Goal: Information Seeking & Learning: Understand process/instructions

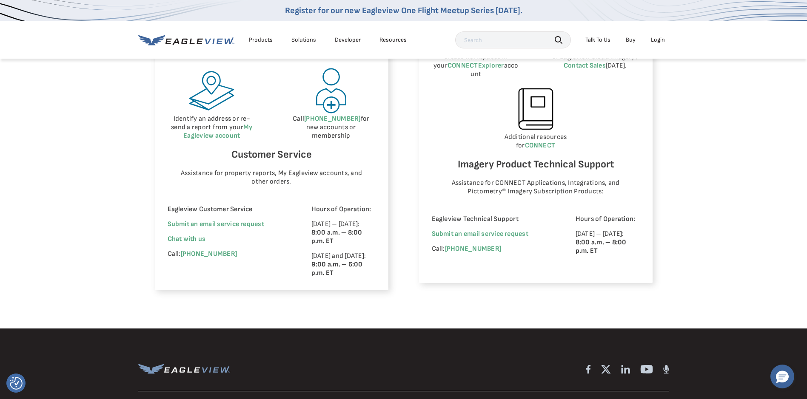
scroll to position [510, 0]
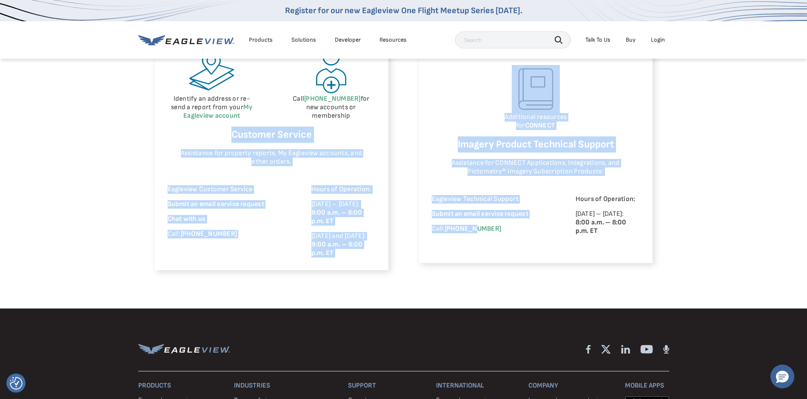
drag, startPoint x: 470, startPoint y: 287, endPoint x: 119, endPoint y: 122, distance: 388.0
click at [119, 122] on div "Eagleview Property Reports Place a new order Check your report status in Order …" at bounding box center [403, 101] width 807 height 415
drag, startPoint x: 119, startPoint y: 122, endPoint x: 167, endPoint y: 159, distance: 60.5
click at [163, 160] on div "Place a new order Check your report status in Order History Identify an address…" at bounding box center [271, 112] width 233 height 315
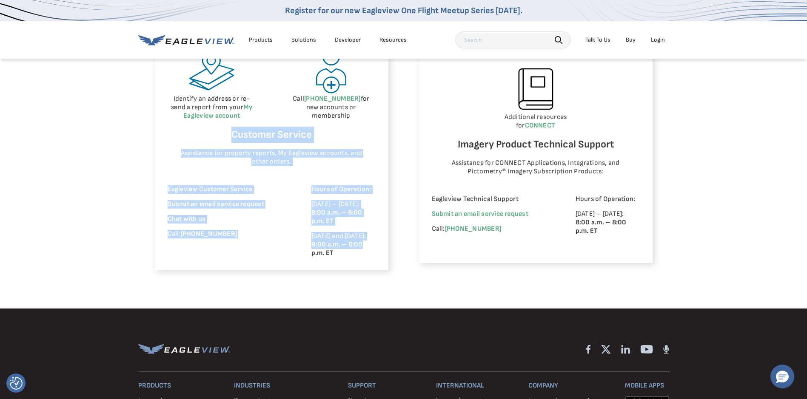
drag, startPoint x: 173, startPoint y: 142, endPoint x: 394, endPoint y: 250, distance: 246.3
click at [394, 250] on div "Eagleview Property Reports Place a new order Check your report status in Order …" at bounding box center [404, 101] width 498 height 338
drag, startPoint x: 394, startPoint y: 250, endPoint x: 402, endPoint y: 256, distance: 9.8
click at [402, 256] on div "Eagleview Property Reports Place a new order Check your report status in Order …" at bounding box center [404, 101] width 498 height 338
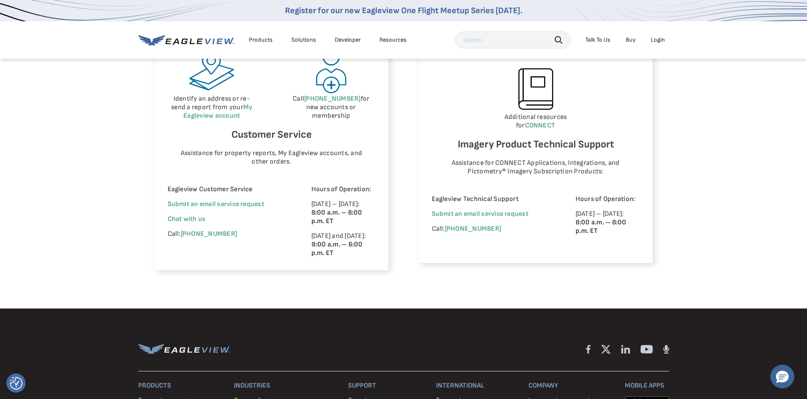
click at [389, 270] on div "Eagleview Property Reports Place a new order Check your report status in Order …" at bounding box center [404, 101] width 498 height 338
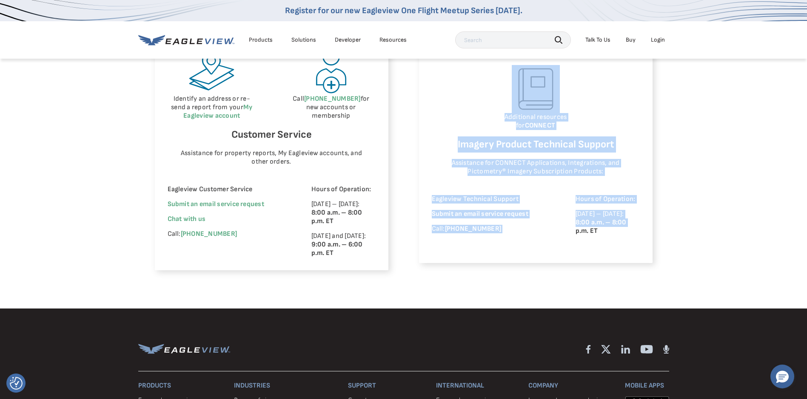
drag, startPoint x: 366, startPoint y: 271, endPoint x: 572, endPoint y: 282, distance: 207.0
click at [572, 282] on div "Eagleview Property Reports Place a new order Check your report status in Order …" at bounding box center [403, 101] width 807 height 415
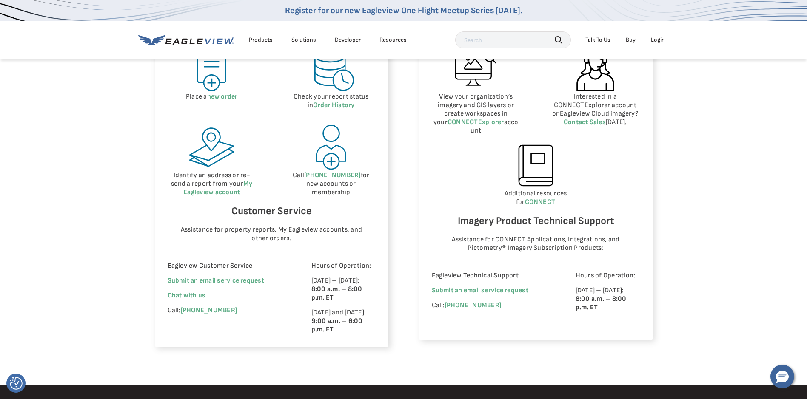
scroll to position [425, 0]
